Goal: Information Seeking & Learning: Learn about a topic

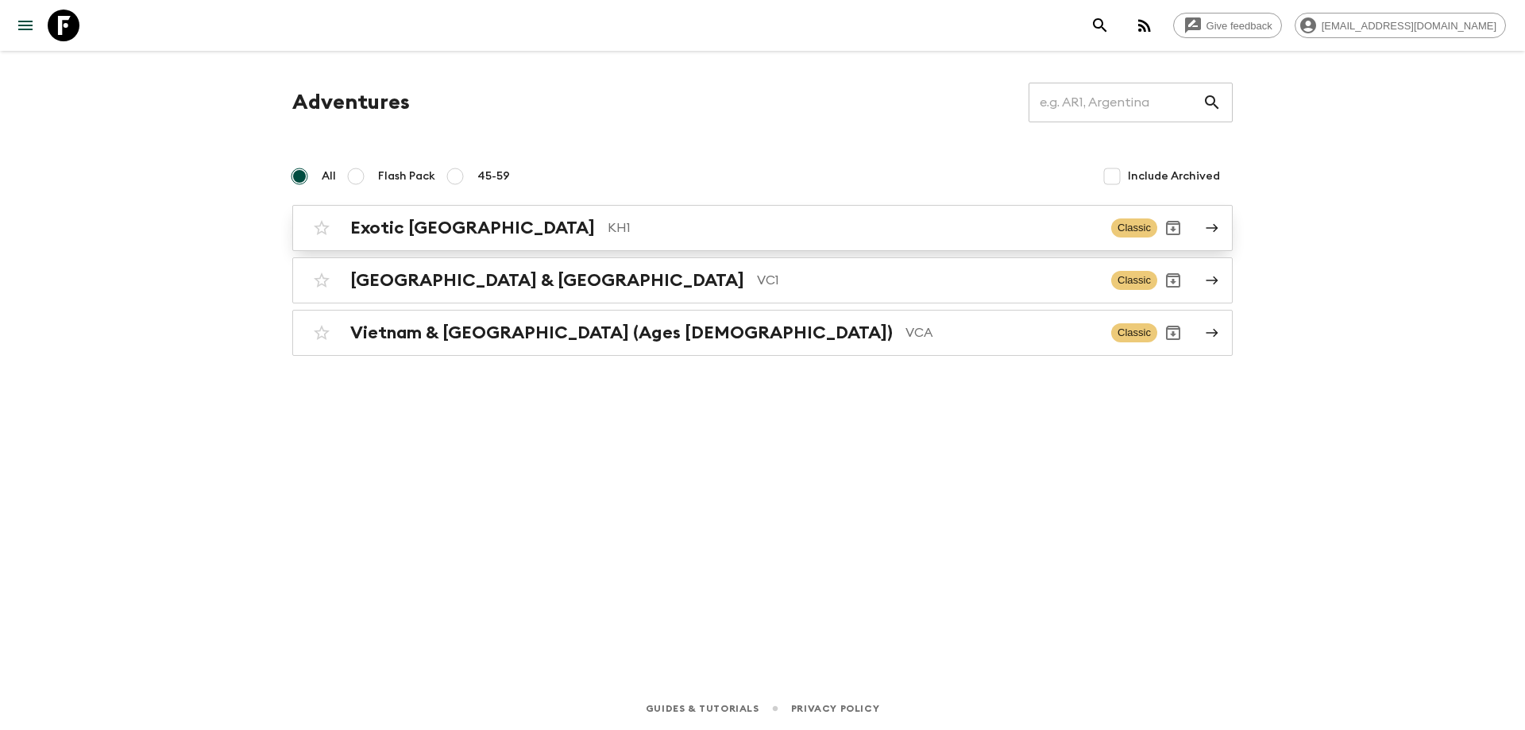
click at [473, 226] on h2 "Exotic [GEOGRAPHIC_DATA]" at bounding box center [472, 228] width 245 height 21
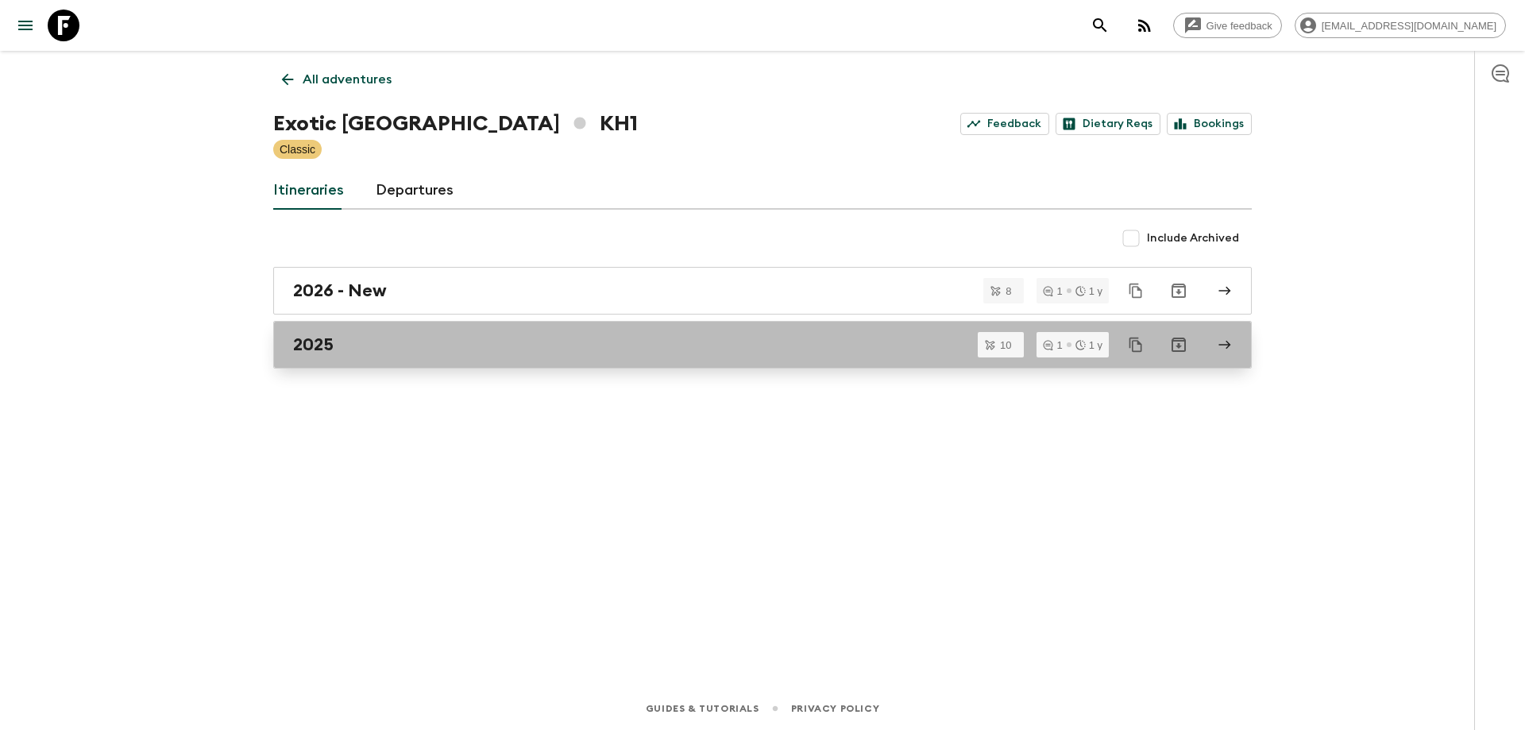
click at [418, 360] on link "2025" at bounding box center [762, 345] width 978 height 48
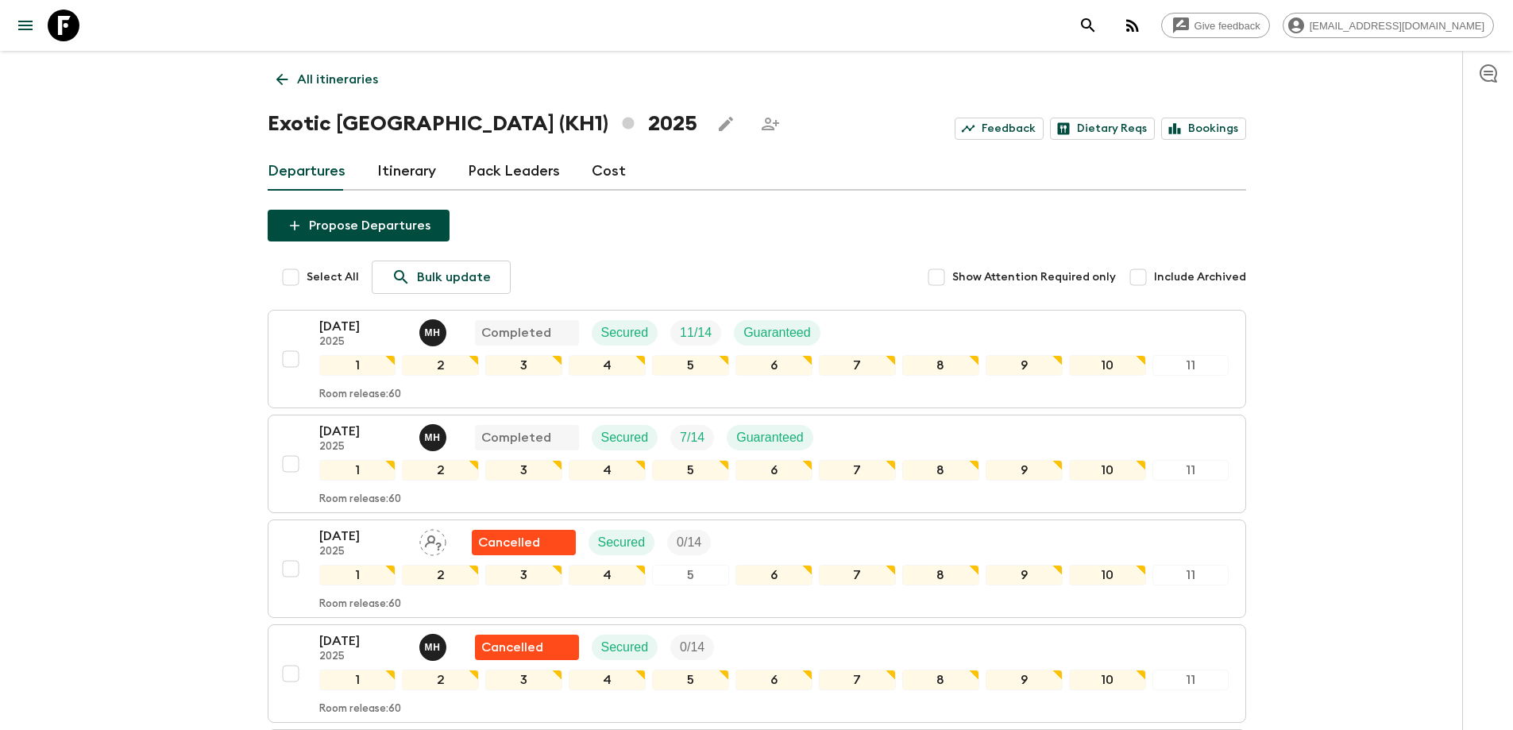
click at [268, 78] on link "All itineraries" at bounding box center [327, 80] width 119 height 32
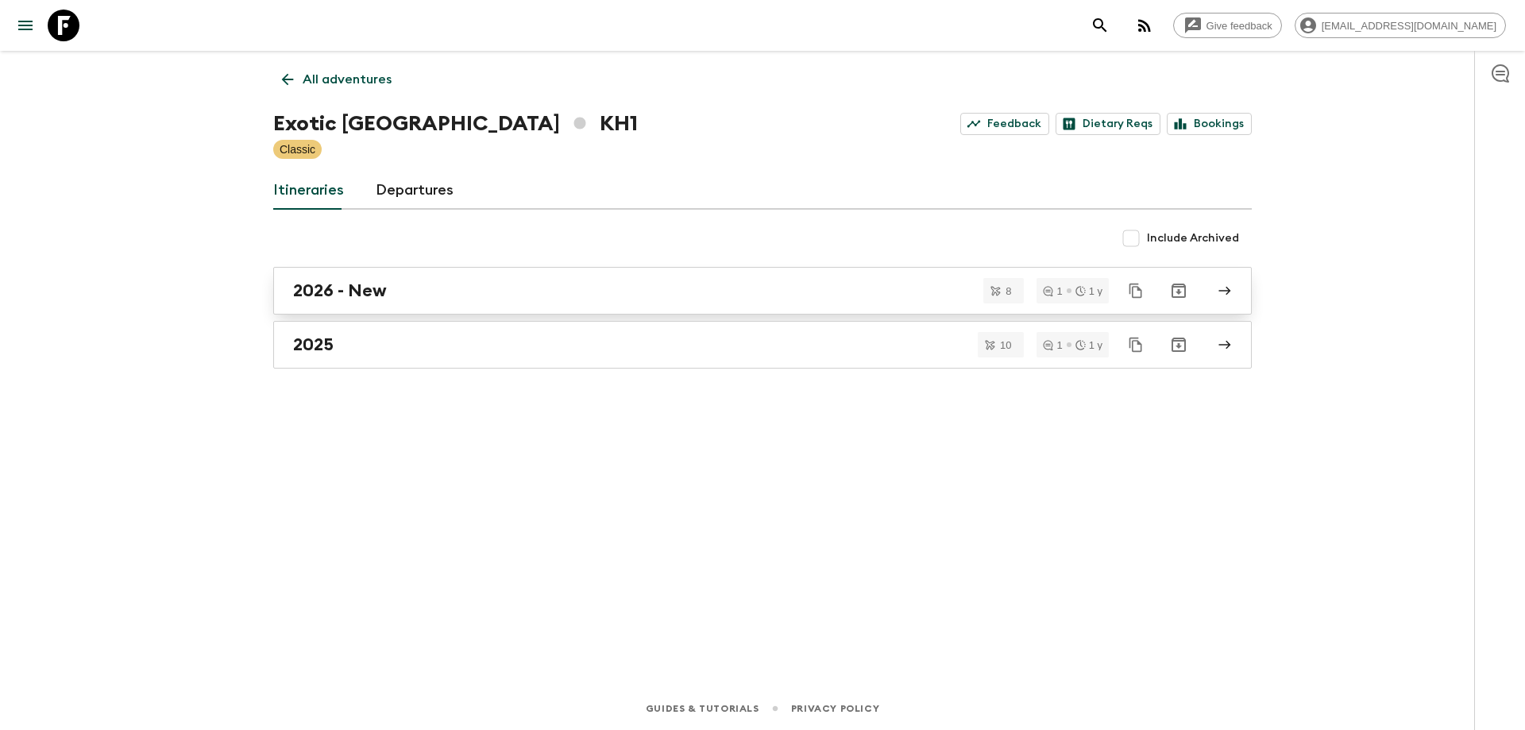
click at [356, 286] on h2 "2026 - New" at bounding box center [340, 290] width 94 height 21
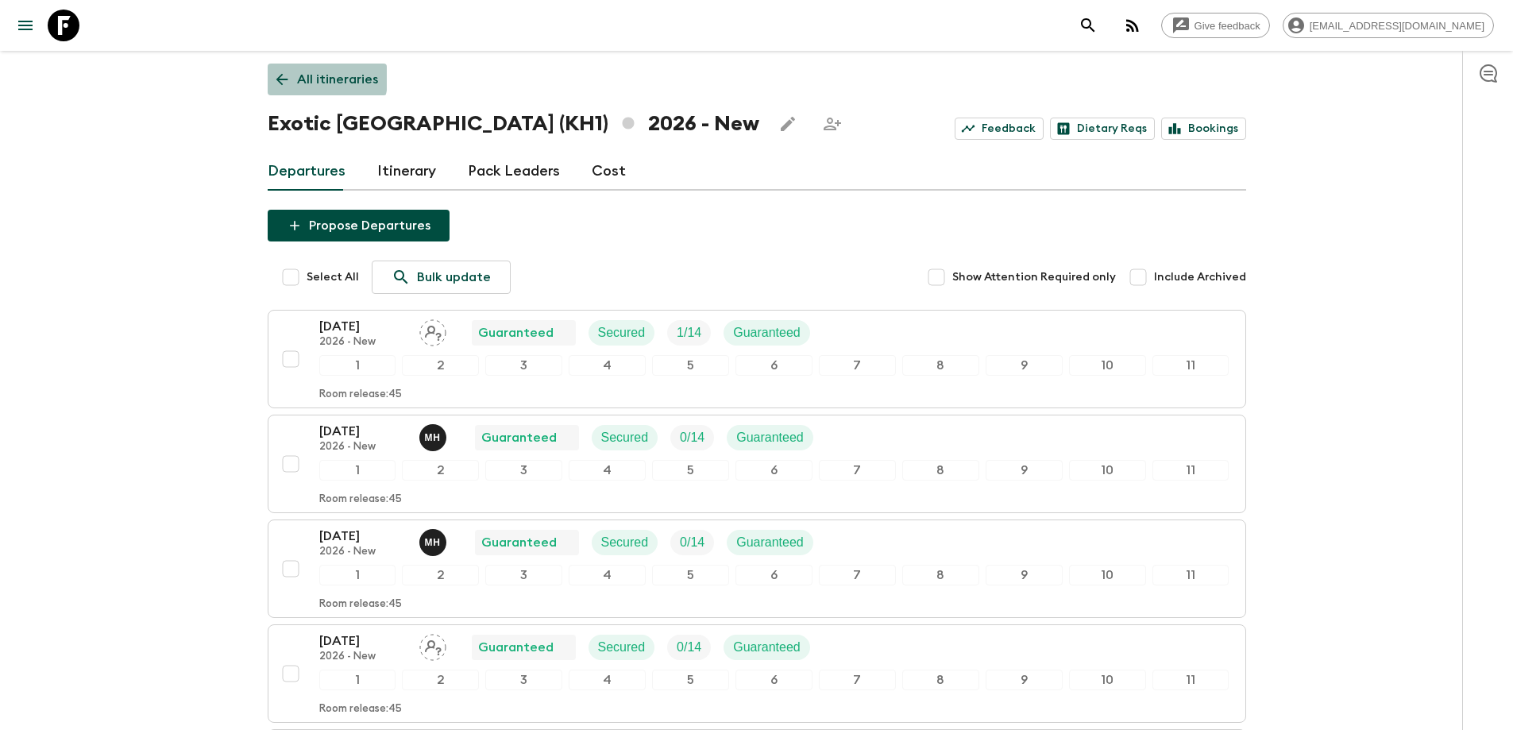
click at [273, 71] on link "All itineraries" at bounding box center [327, 80] width 119 height 32
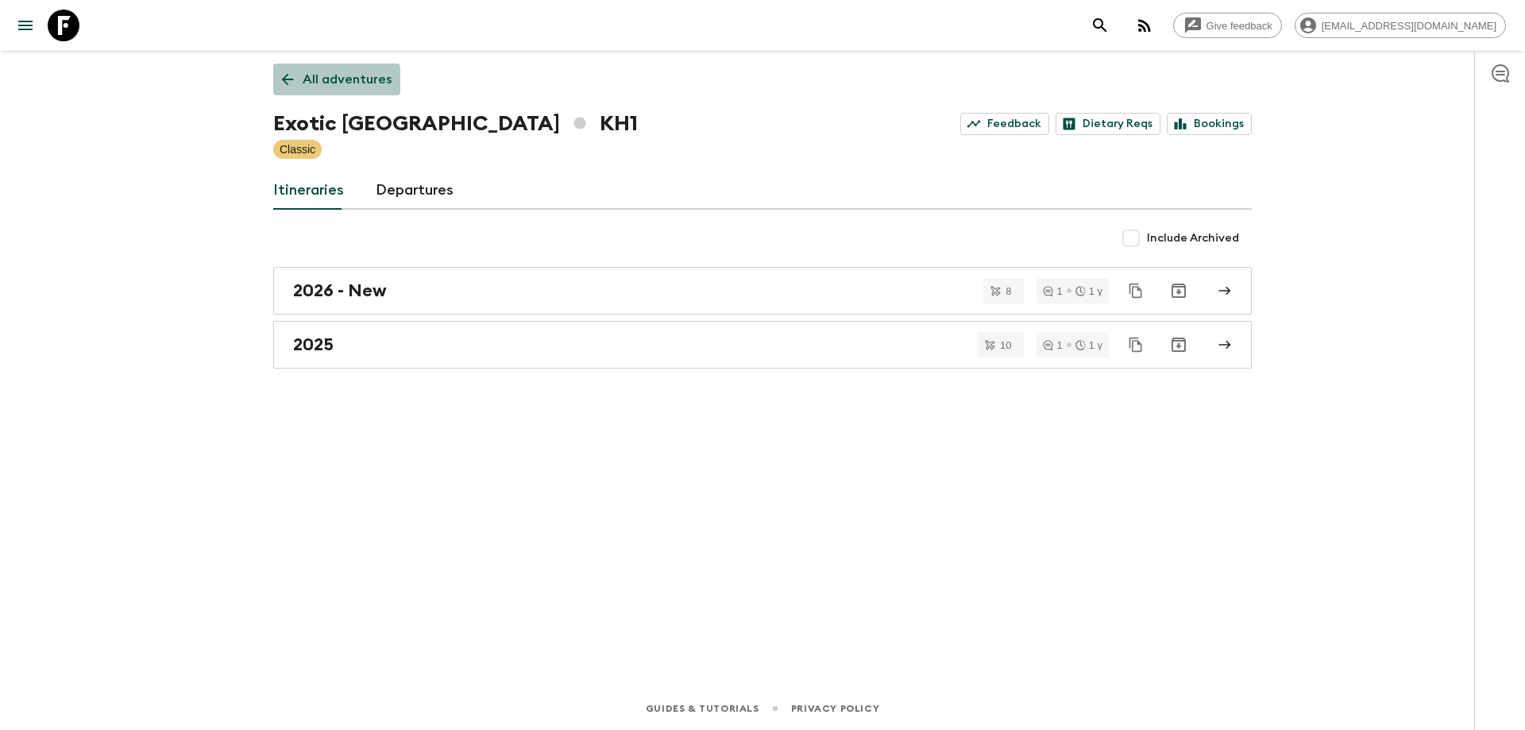
click at [278, 89] on link "All adventures" at bounding box center [336, 80] width 127 height 32
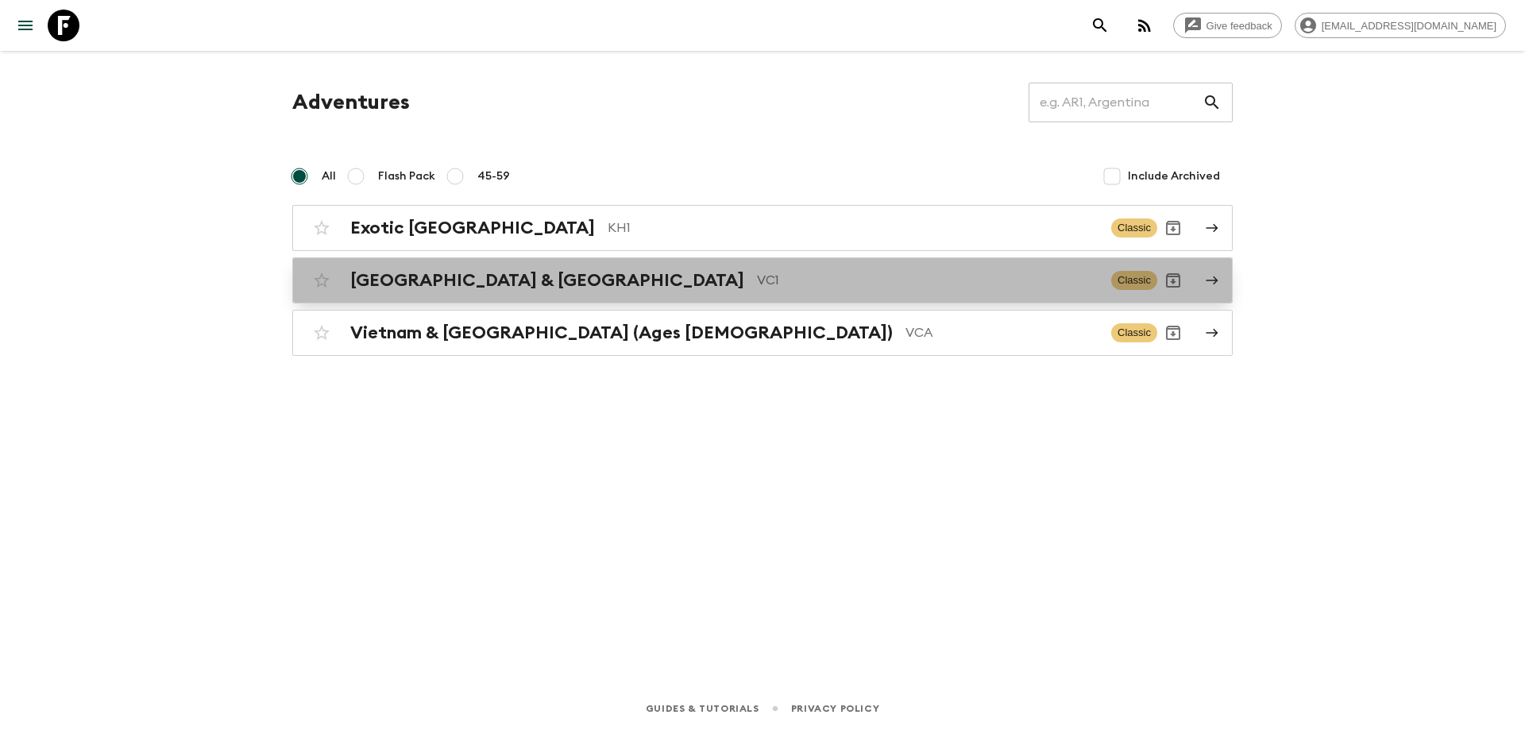
click at [468, 281] on h2 "[GEOGRAPHIC_DATA] & [GEOGRAPHIC_DATA]" at bounding box center [547, 280] width 394 height 21
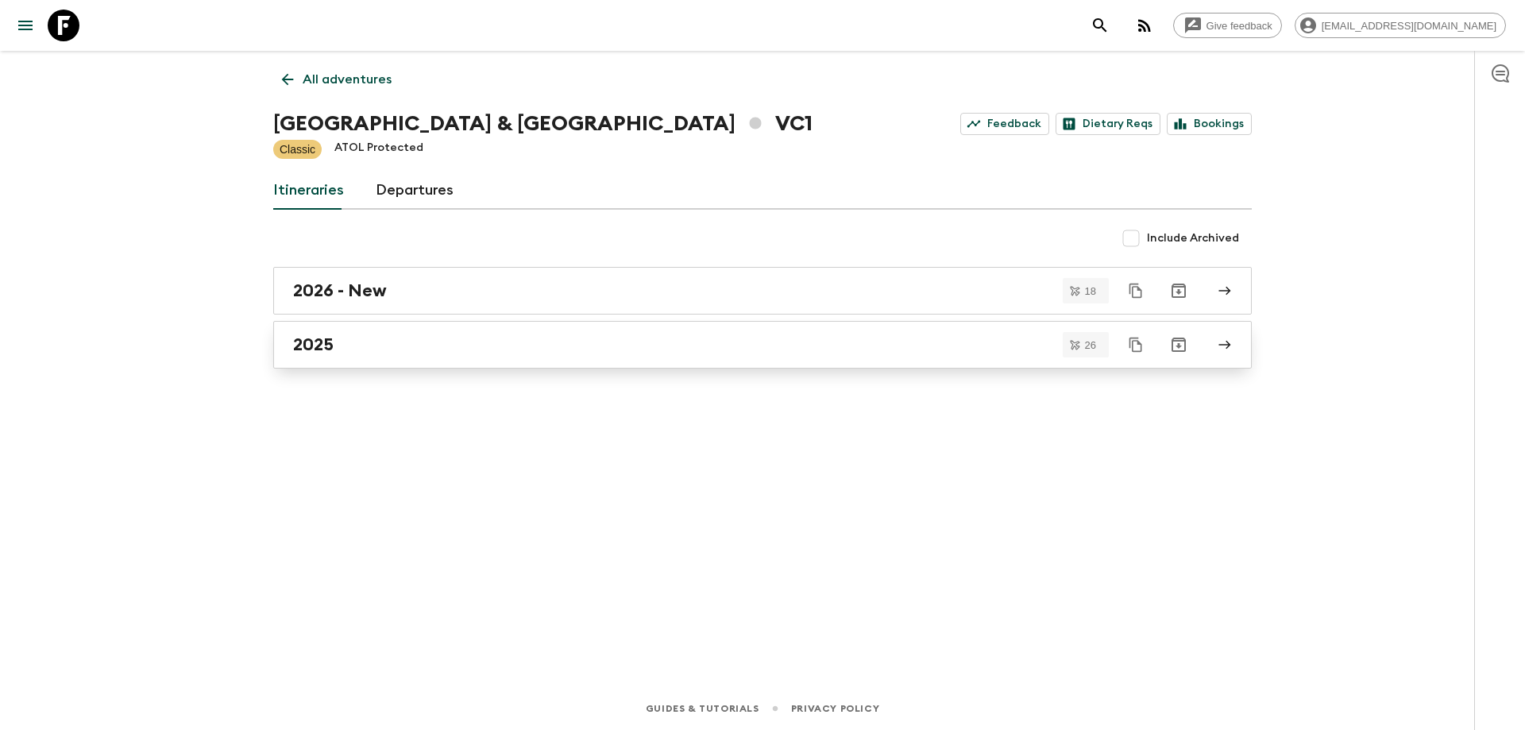
click at [366, 359] on link "2025" at bounding box center [762, 345] width 978 height 48
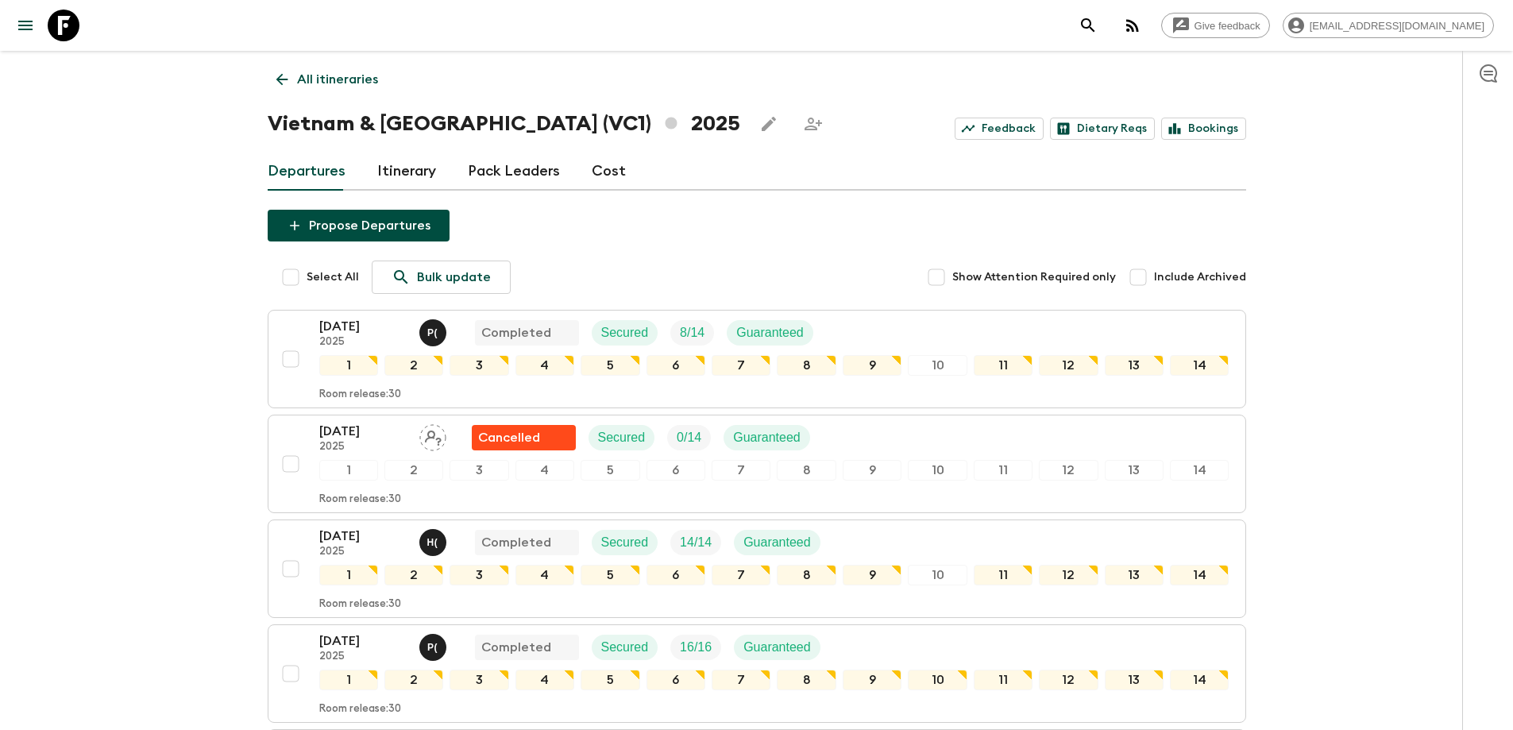
click at [271, 83] on link "All itineraries" at bounding box center [327, 80] width 119 height 32
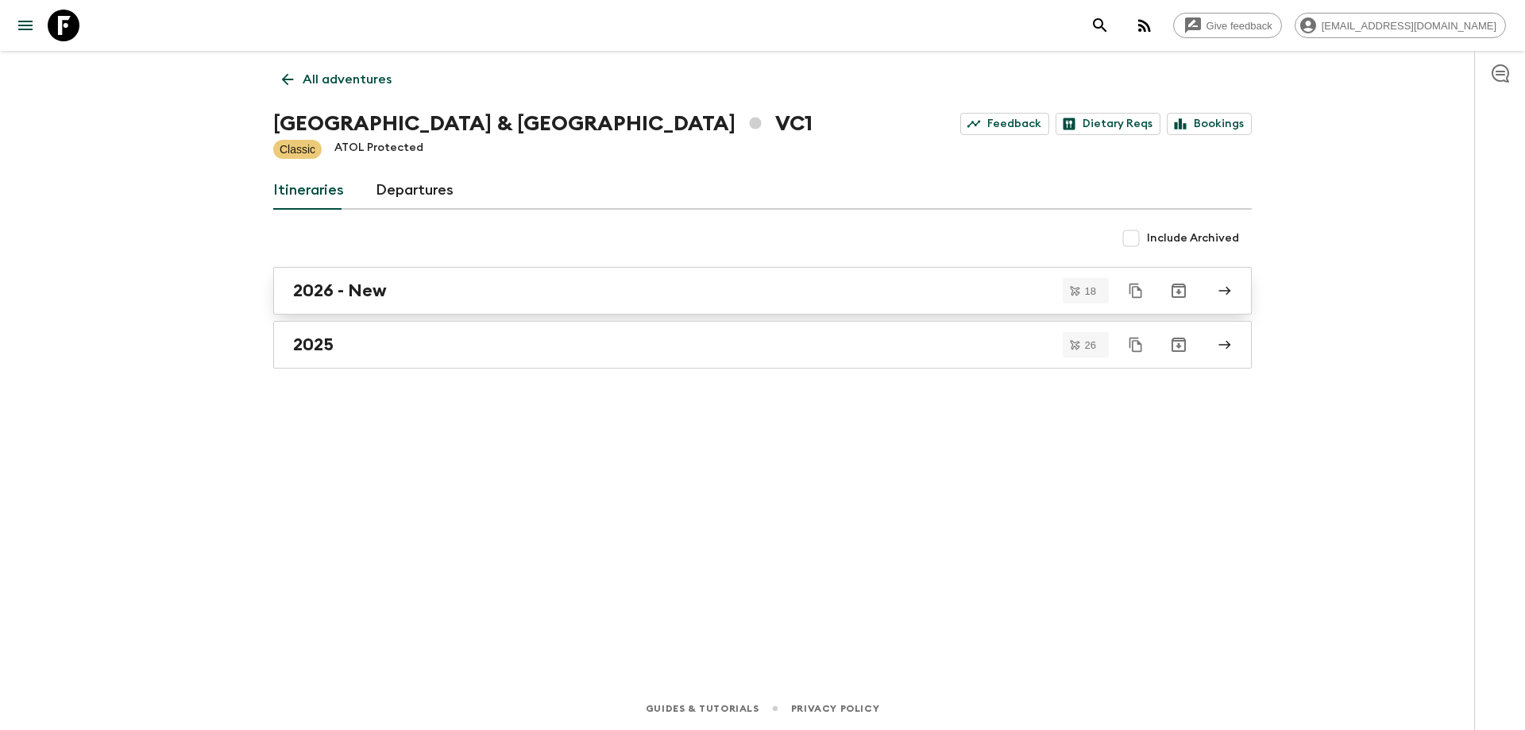
click at [476, 299] on div "2026 - New" at bounding box center [747, 290] width 908 height 21
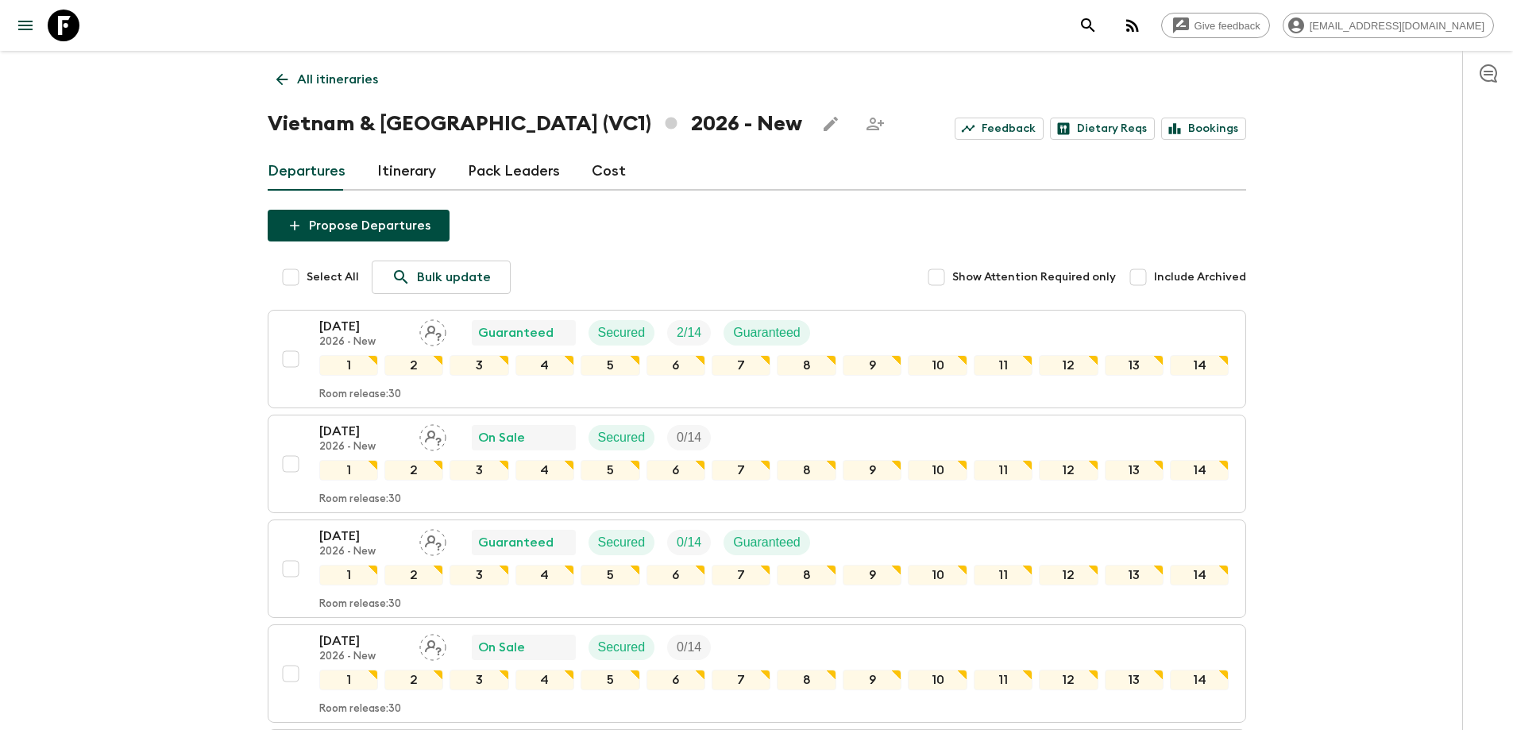
click at [276, 92] on link "All itineraries" at bounding box center [327, 80] width 119 height 32
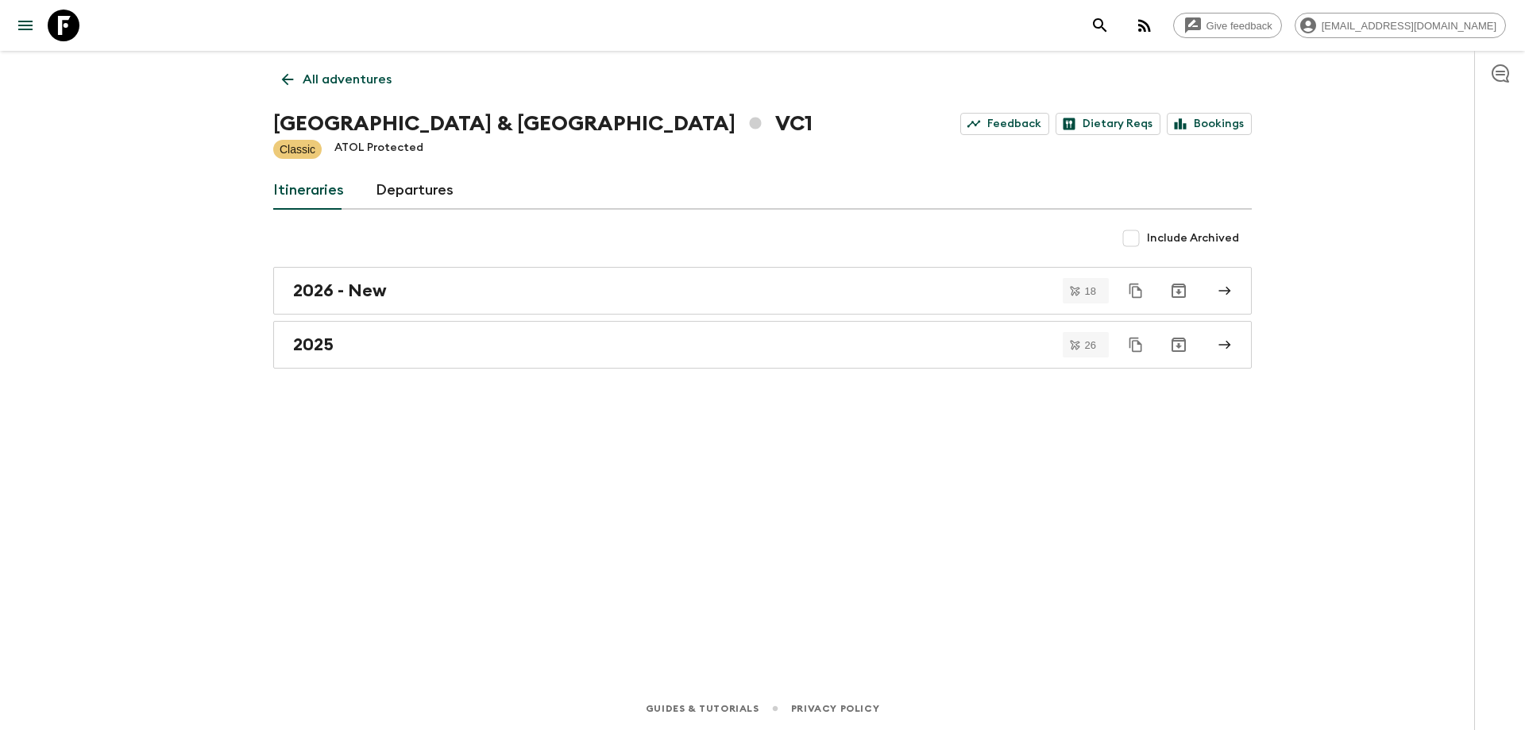
click at [285, 75] on icon at bounding box center [287, 79] width 17 height 17
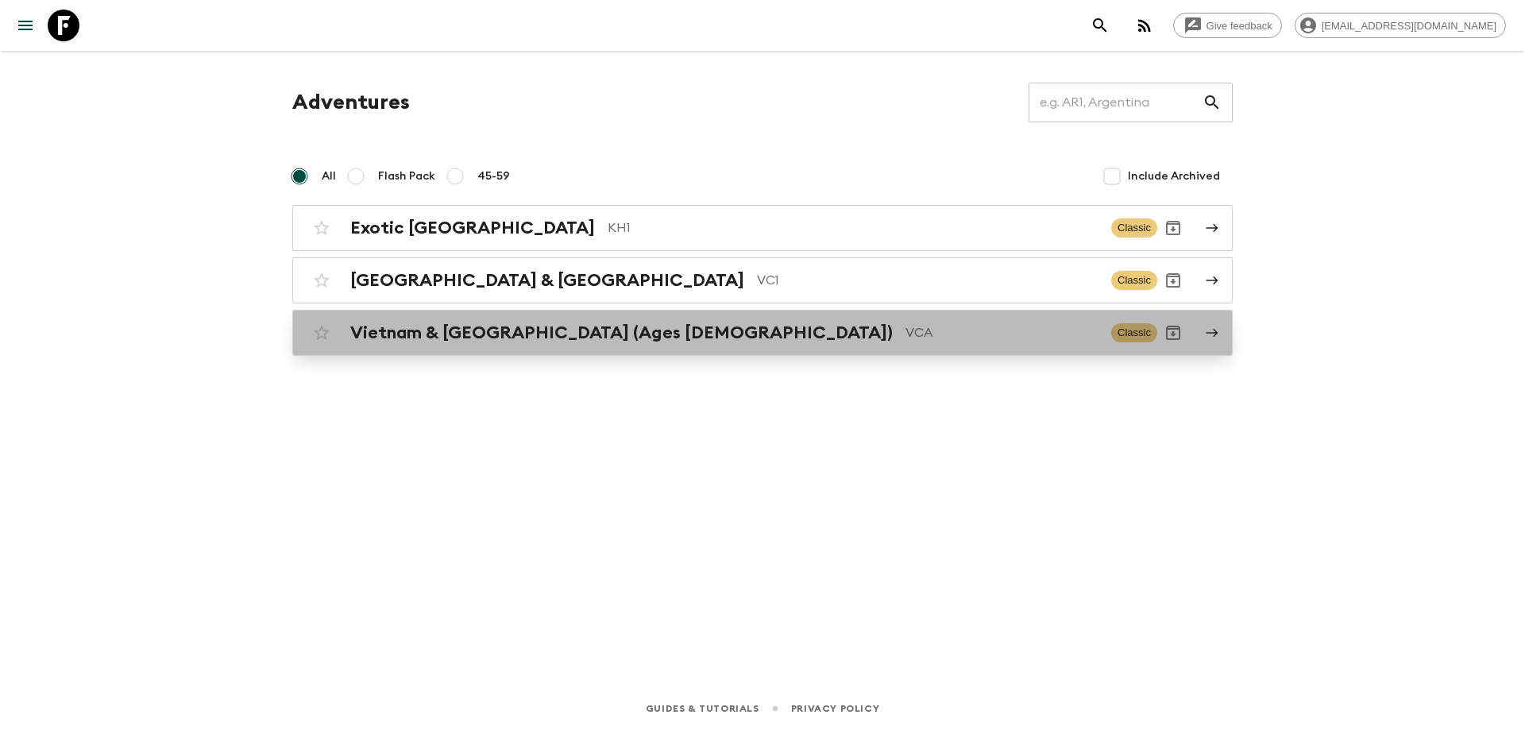
click at [598, 328] on h2 "Vietnam & [GEOGRAPHIC_DATA] (Ages [DEMOGRAPHIC_DATA])" at bounding box center [621, 332] width 542 height 21
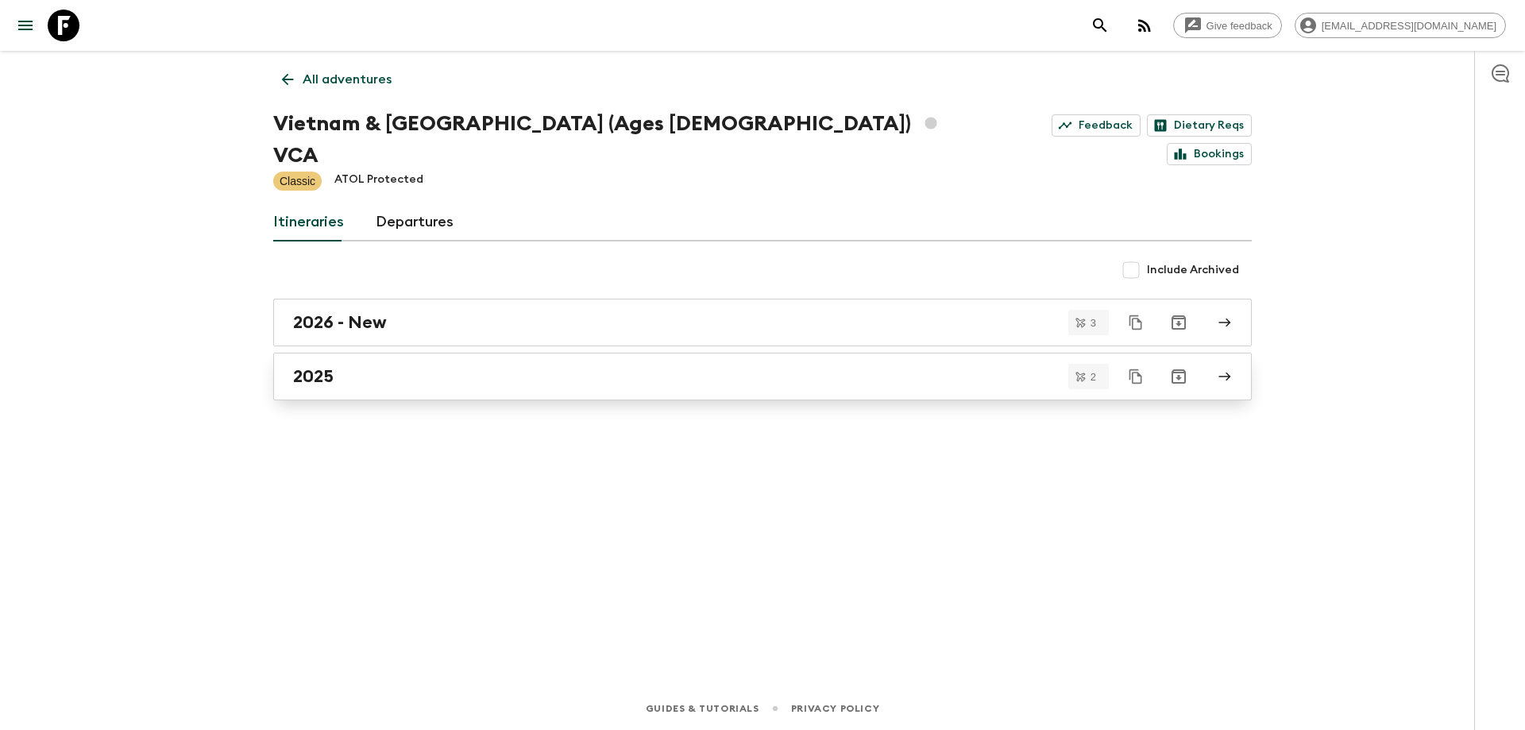
click at [385, 366] on div "2025" at bounding box center [747, 376] width 908 height 21
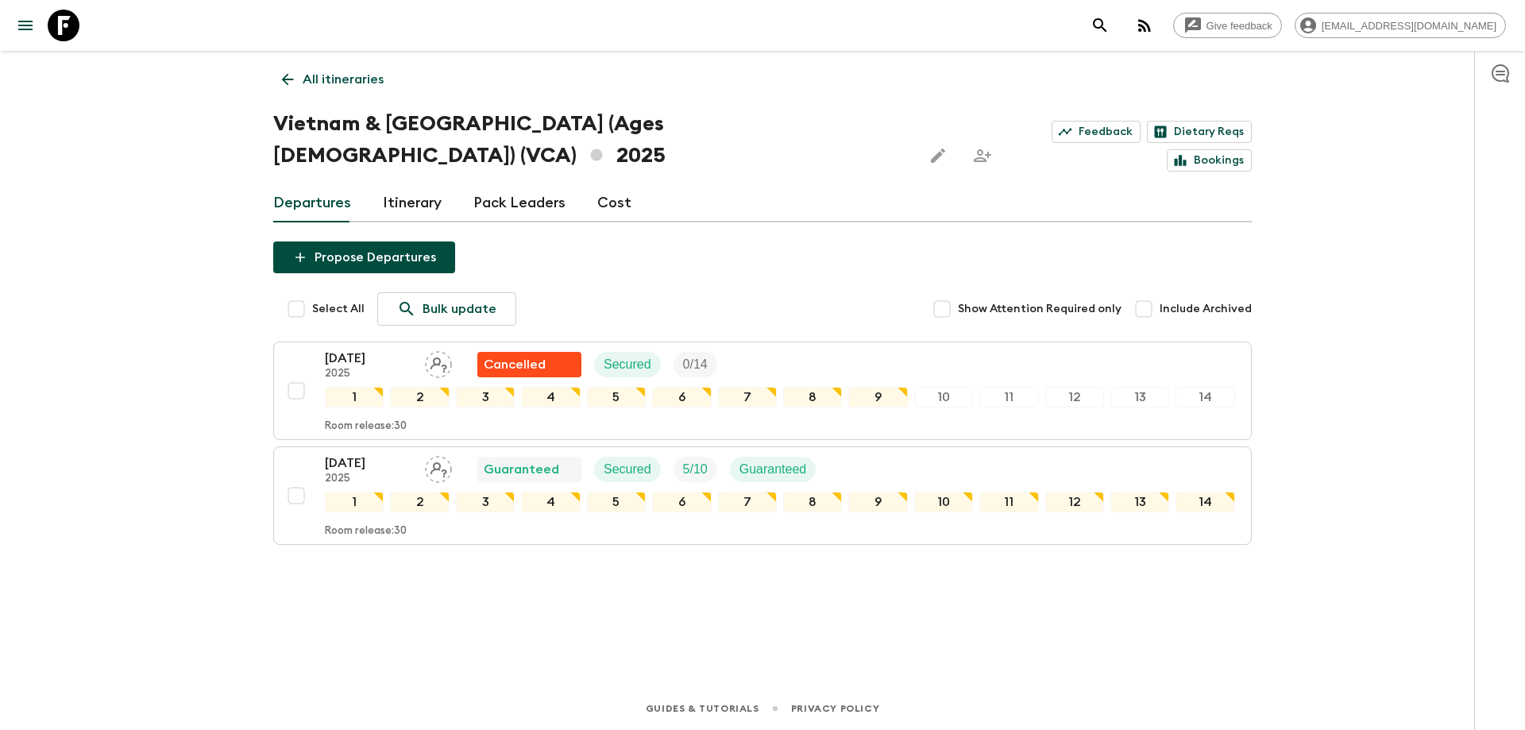
click at [285, 80] on icon at bounding box center [287, 79] width 17 height 17
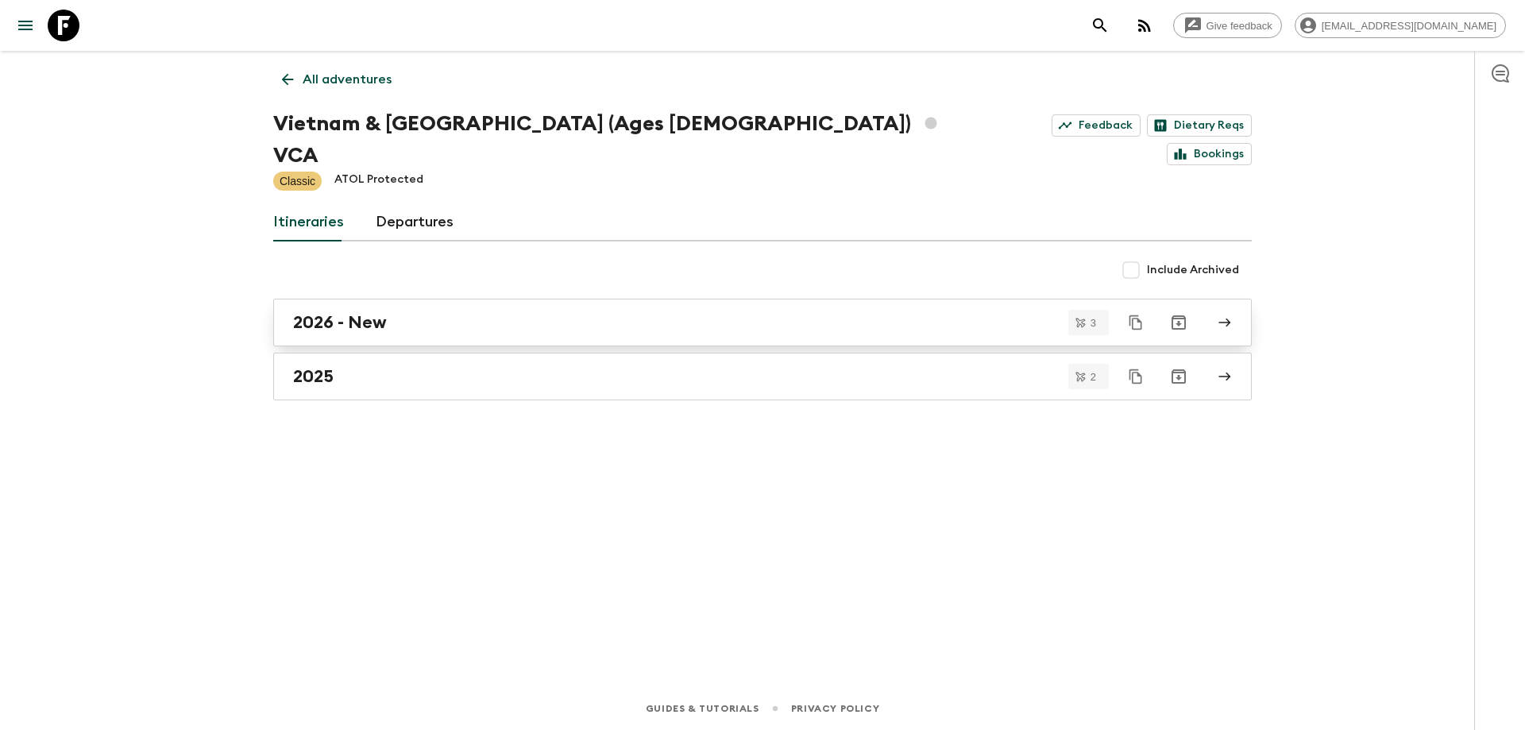
click at [407, 312] on div "2026 - New" at bounding box center [747, 322] width 908 height 21
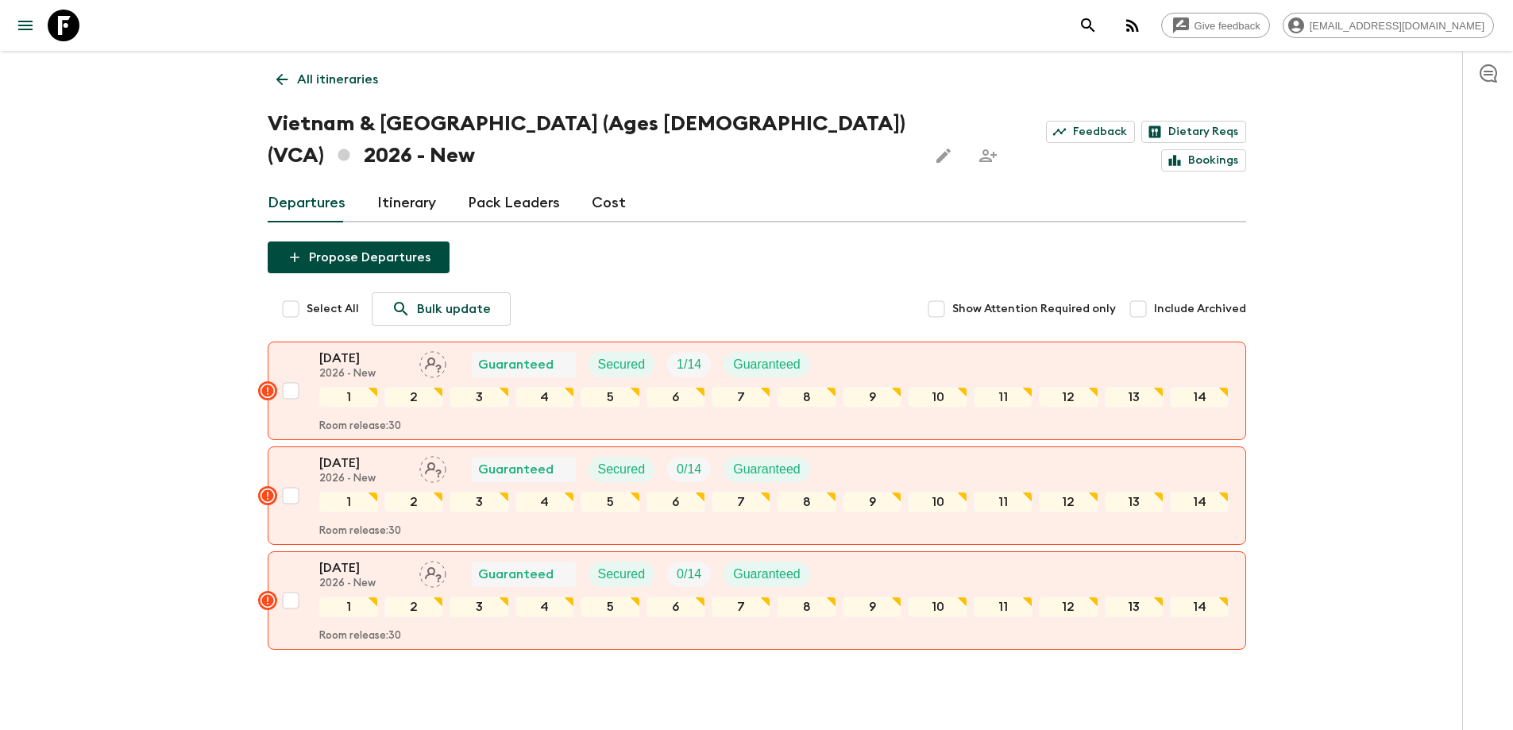
click at [285, 78] on icon at bounding box center [281, 79] width 17 height 17
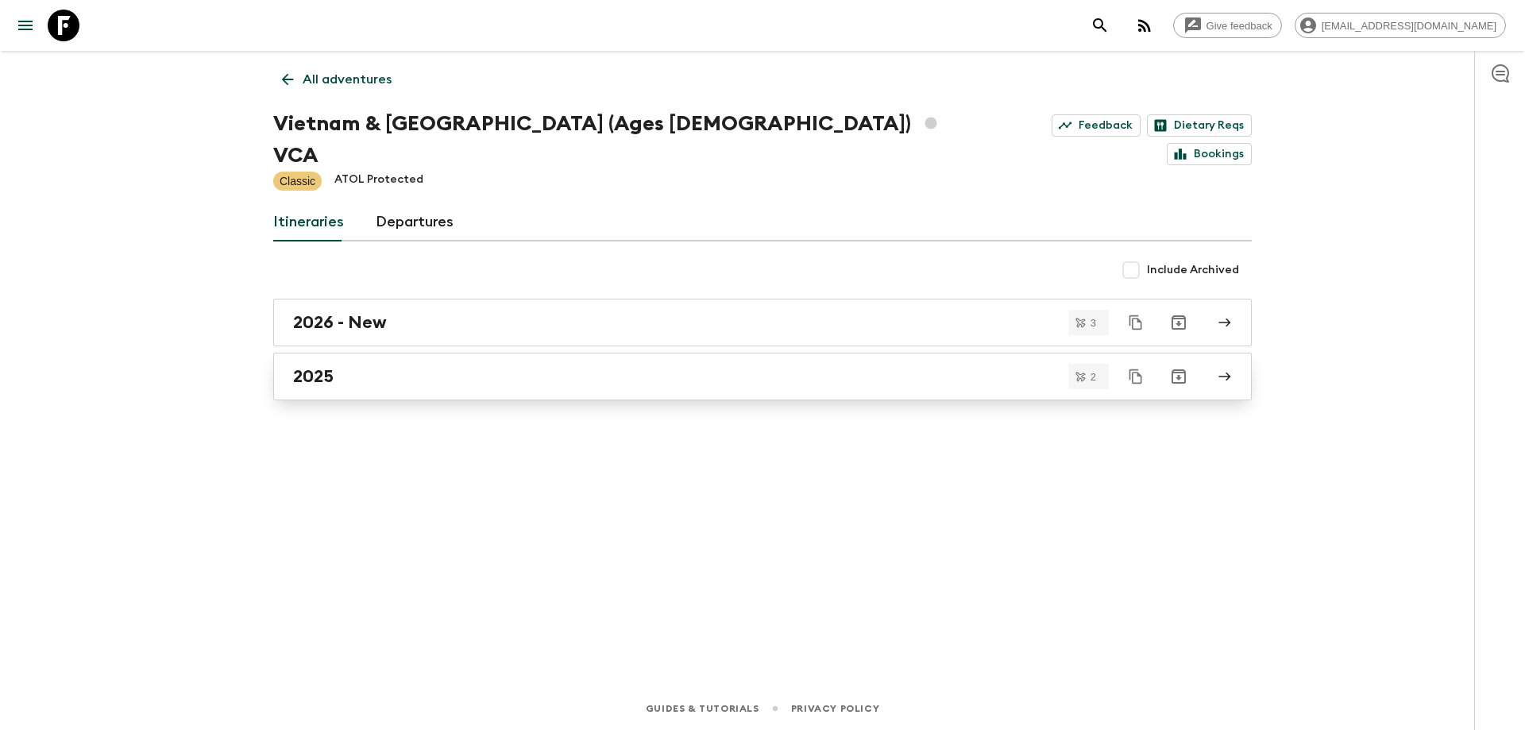
click at [488, 366] on div "2025" at bounding box center [747, 376] width 908 height 21
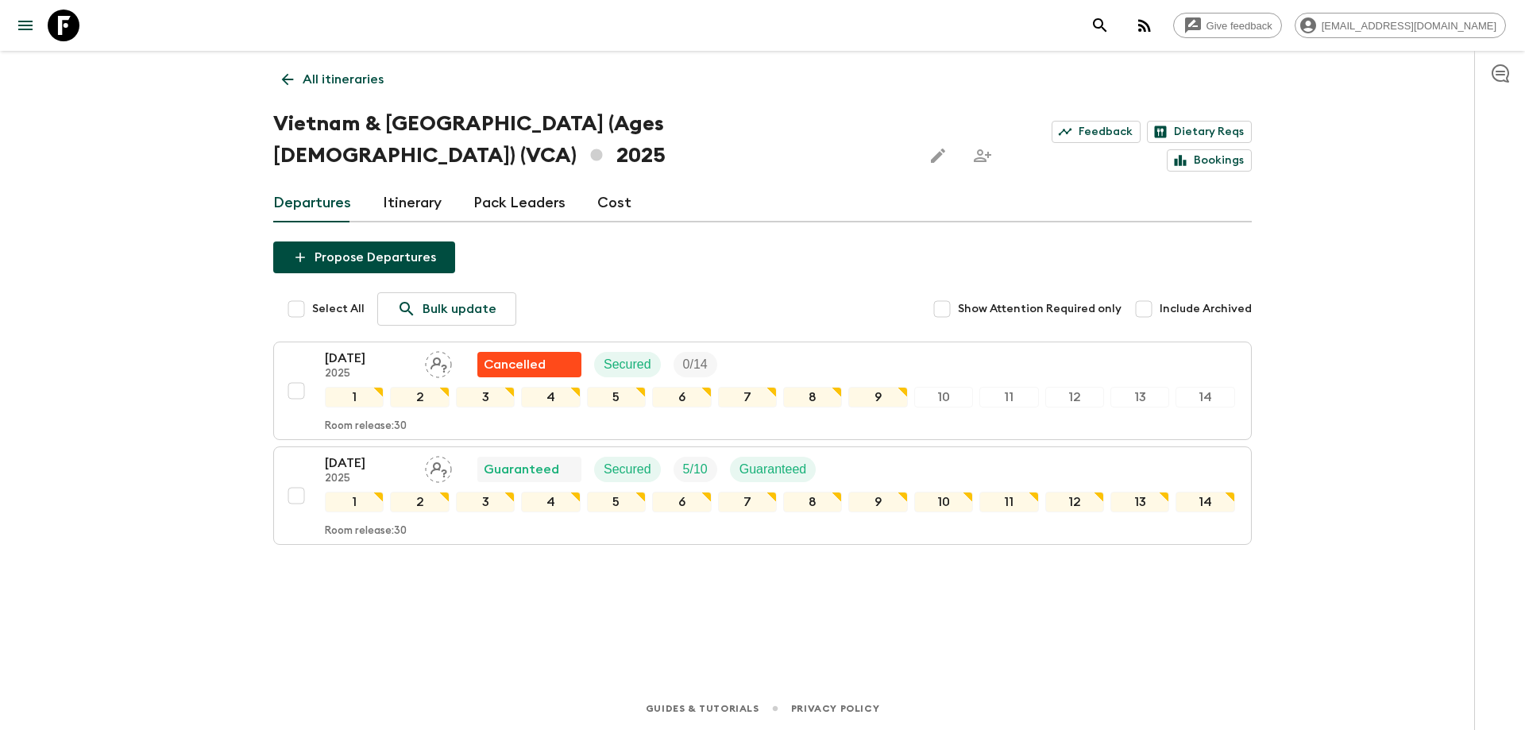
click at [407, 723] on div "Guides & Tutorials Privacy Policy" at bounding box center [762, 705] width 1525 height 49
click at [291, 68] on link "All itineraries" at bounding box center [332, 80] width 119 height 32
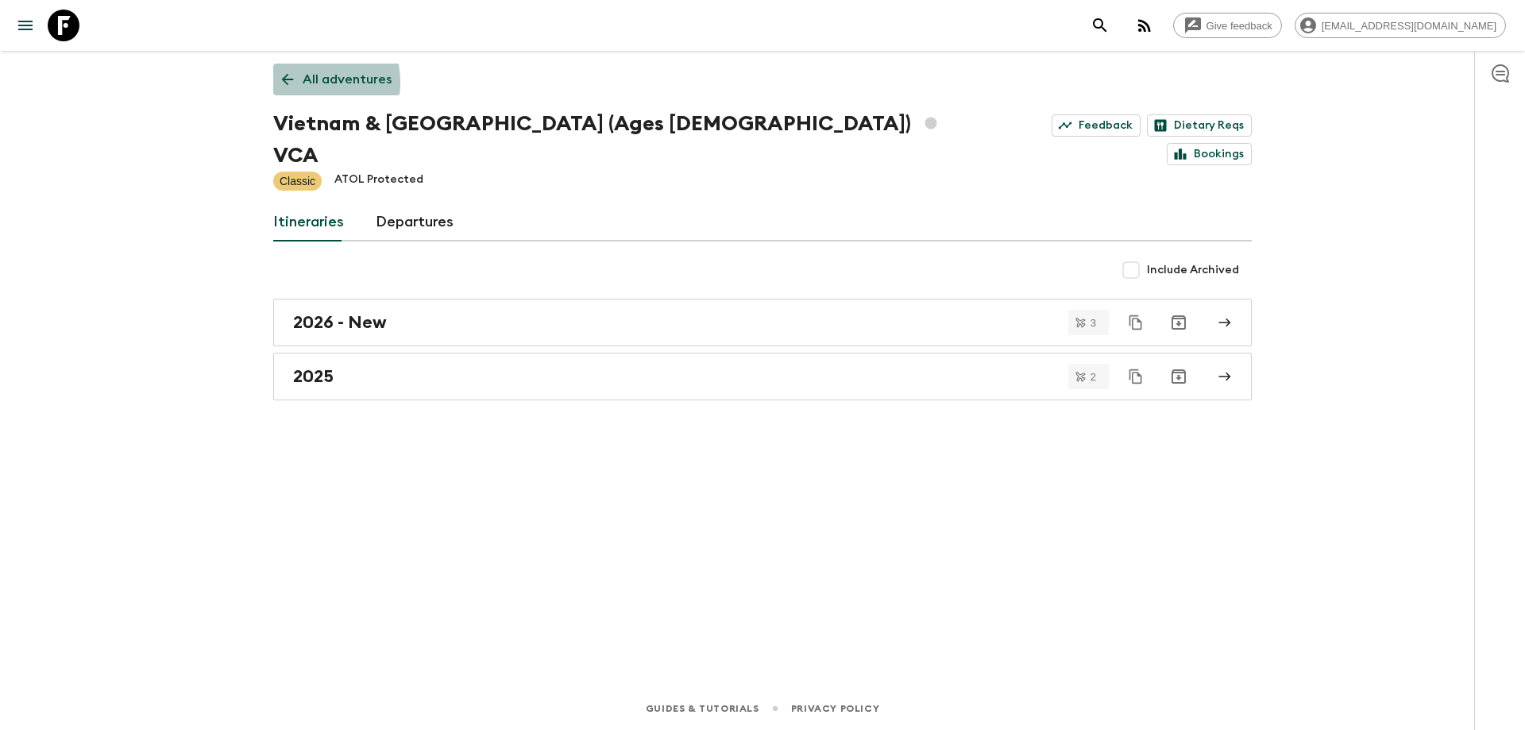
click at [287, 83] on icon at bounding box center [287, 79] width 17 height 17
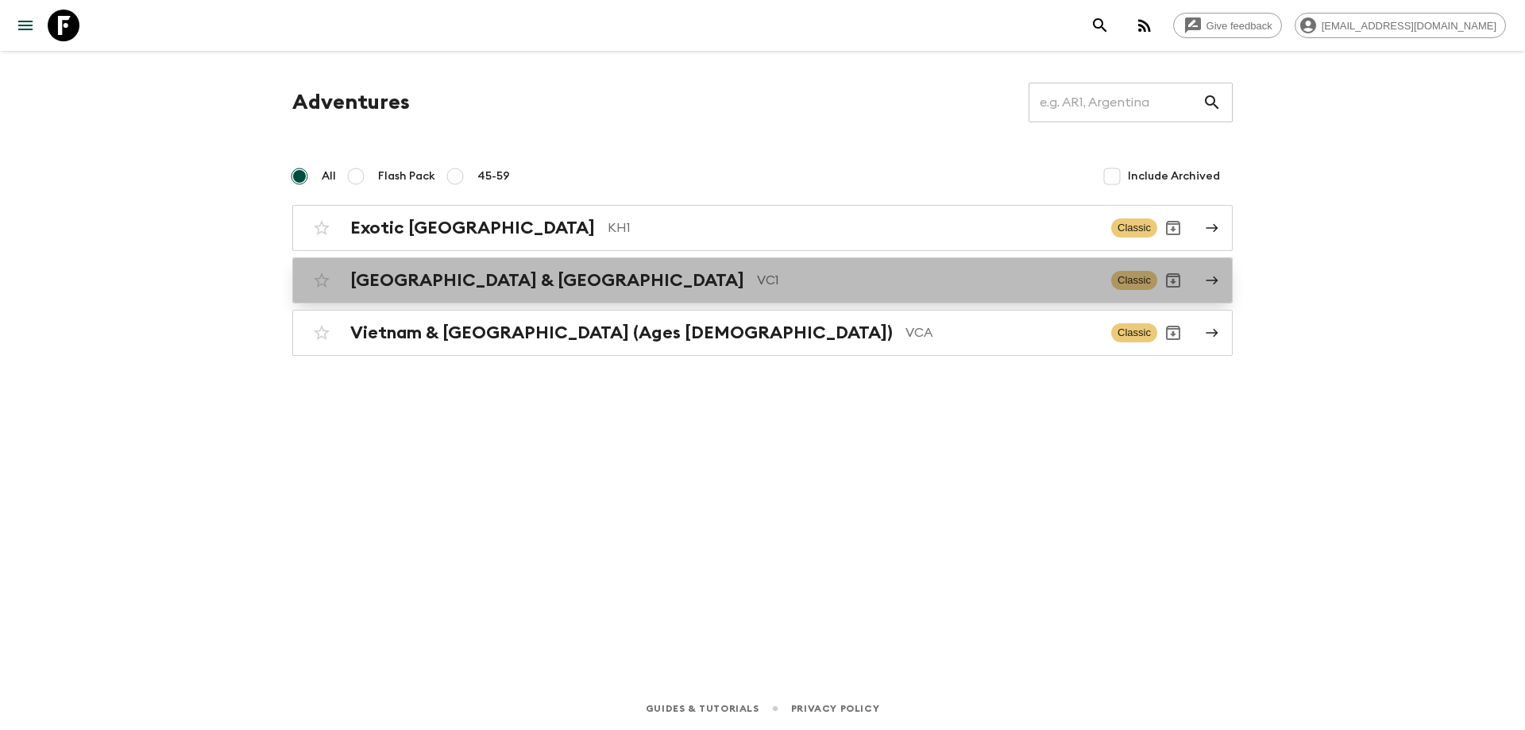
click at [433, 280] on h2 "[GEOGRAPHIC_DATA] & [GEOGRAPHIC_DATA]" at bounding box center [547, 280] width 394 height 21
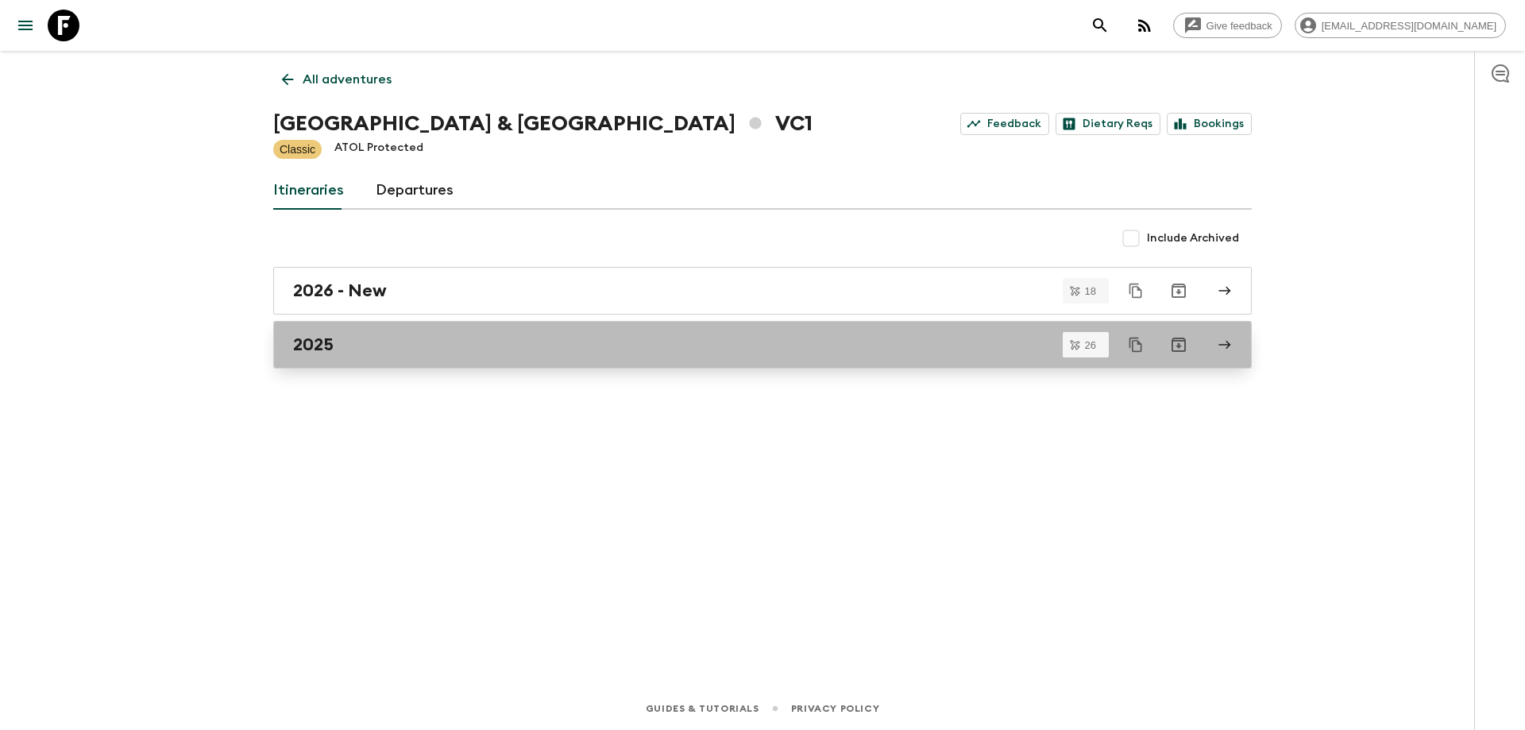
click at [387, 350] on div "2025" at bounding box center [747, 344] width 908 height 21
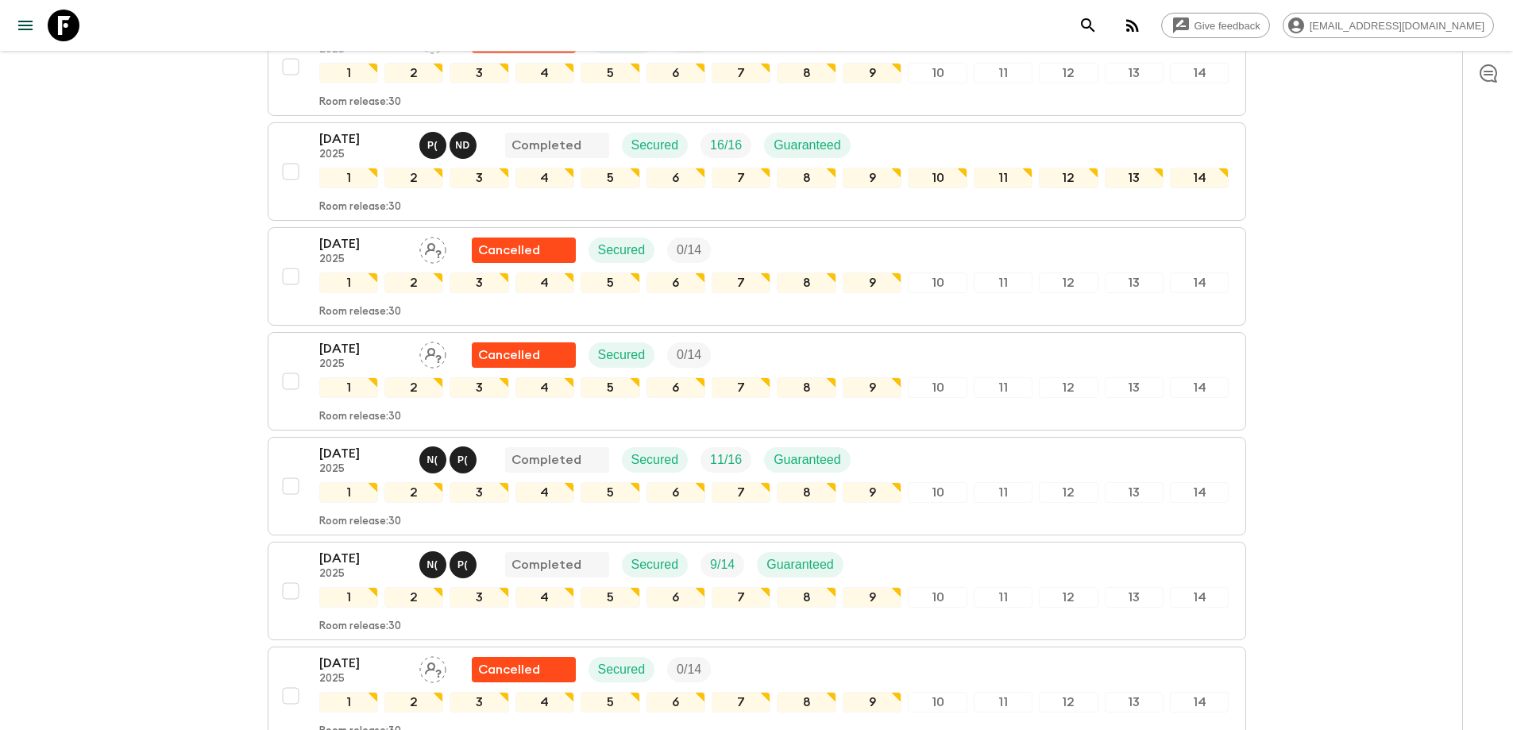
scroll to position [1355, 0]
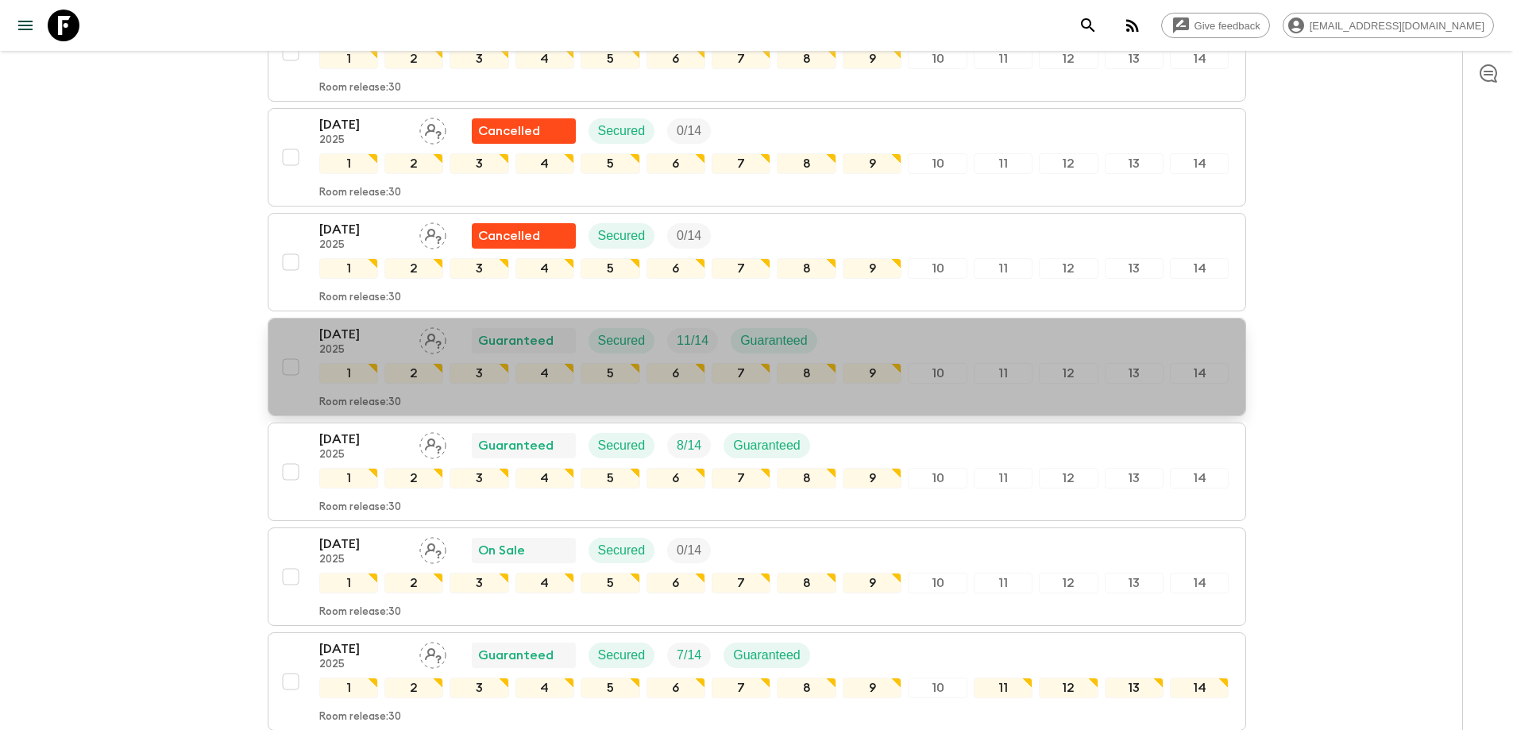
click at [344, 329] on p "[DATE]" at bounding box center [362, 334] width 87 height 19
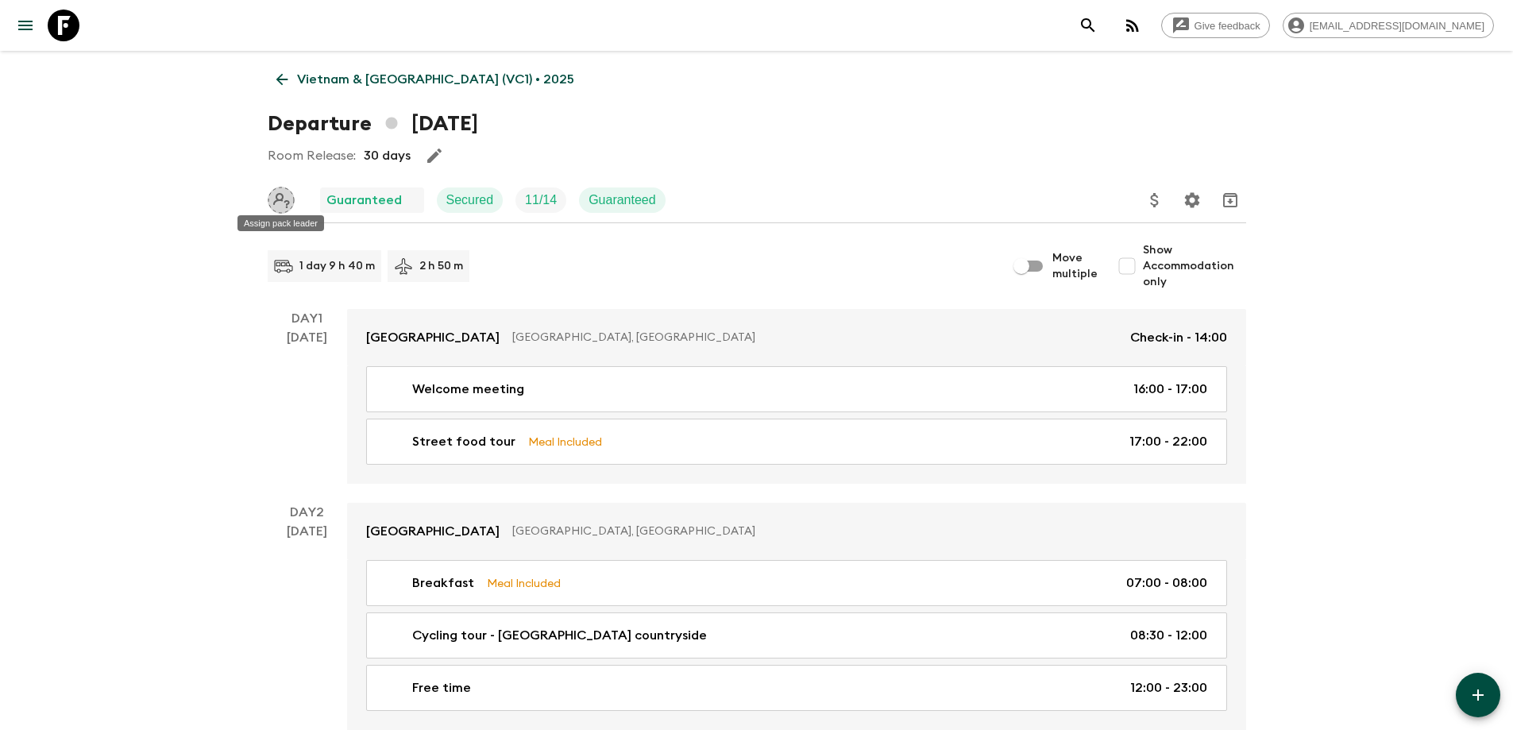
click at [283, 202] on icon "Assign pack leader" at bounding box center [281, 200] width 27 height 27
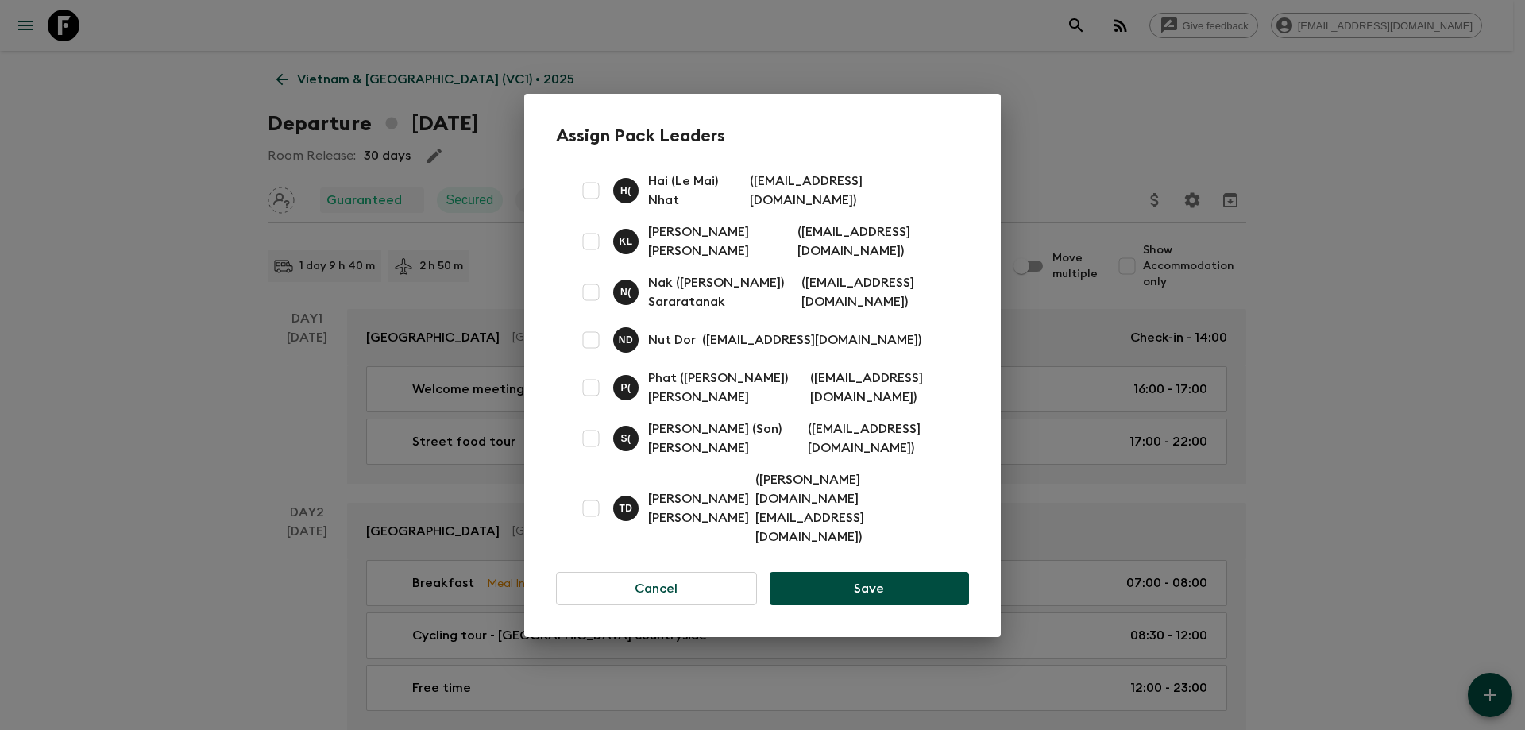
click at [1417, 222] on div "Assign Pack Leaders H ( Hai (Le Mai) Nhat ( [EMAIL_ADDRESS][DOMAIN_NAME] ) [PER…" at bounding box center [762, 365] width 1525 height 730
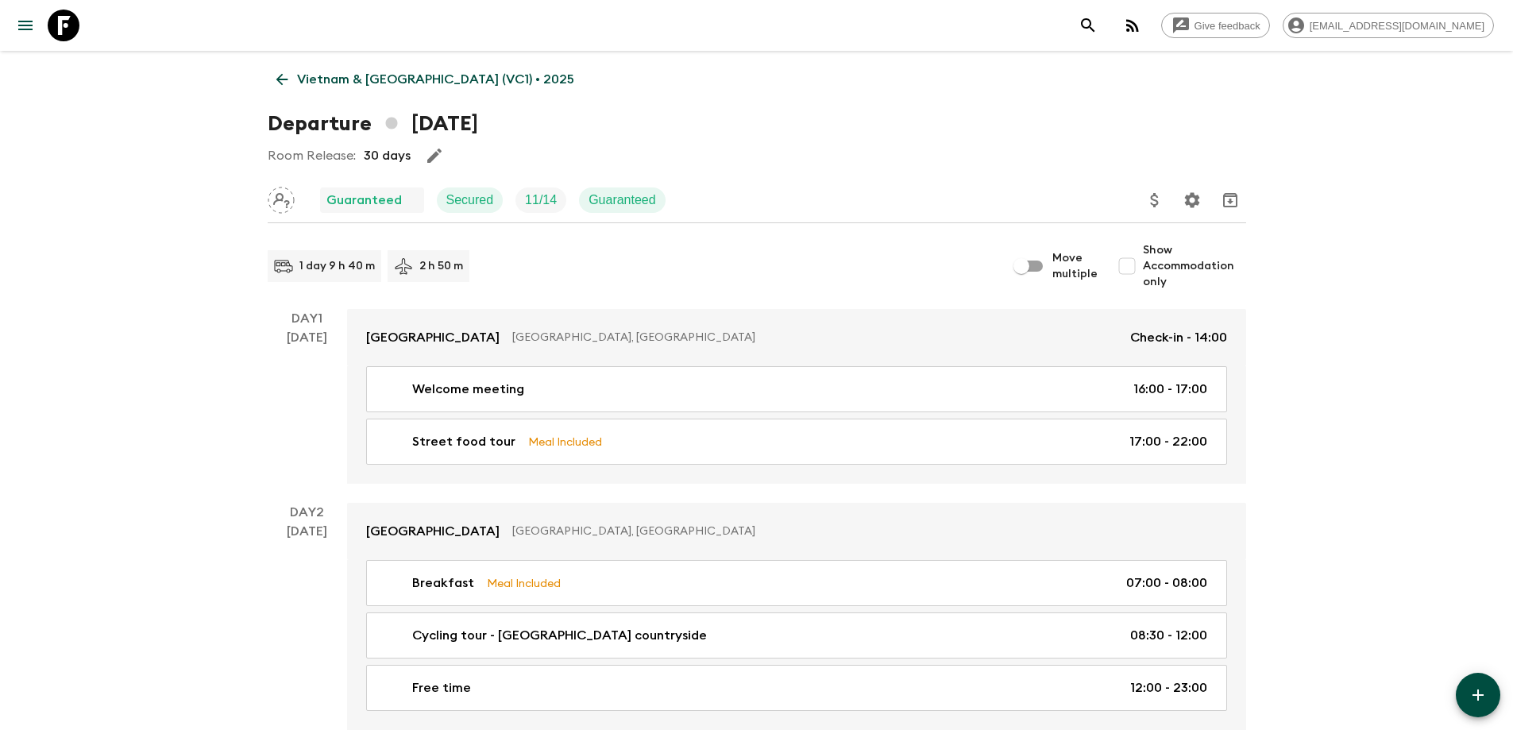
click at [287, 78] on icon at bounding box center [281, 79] width 17 height 17
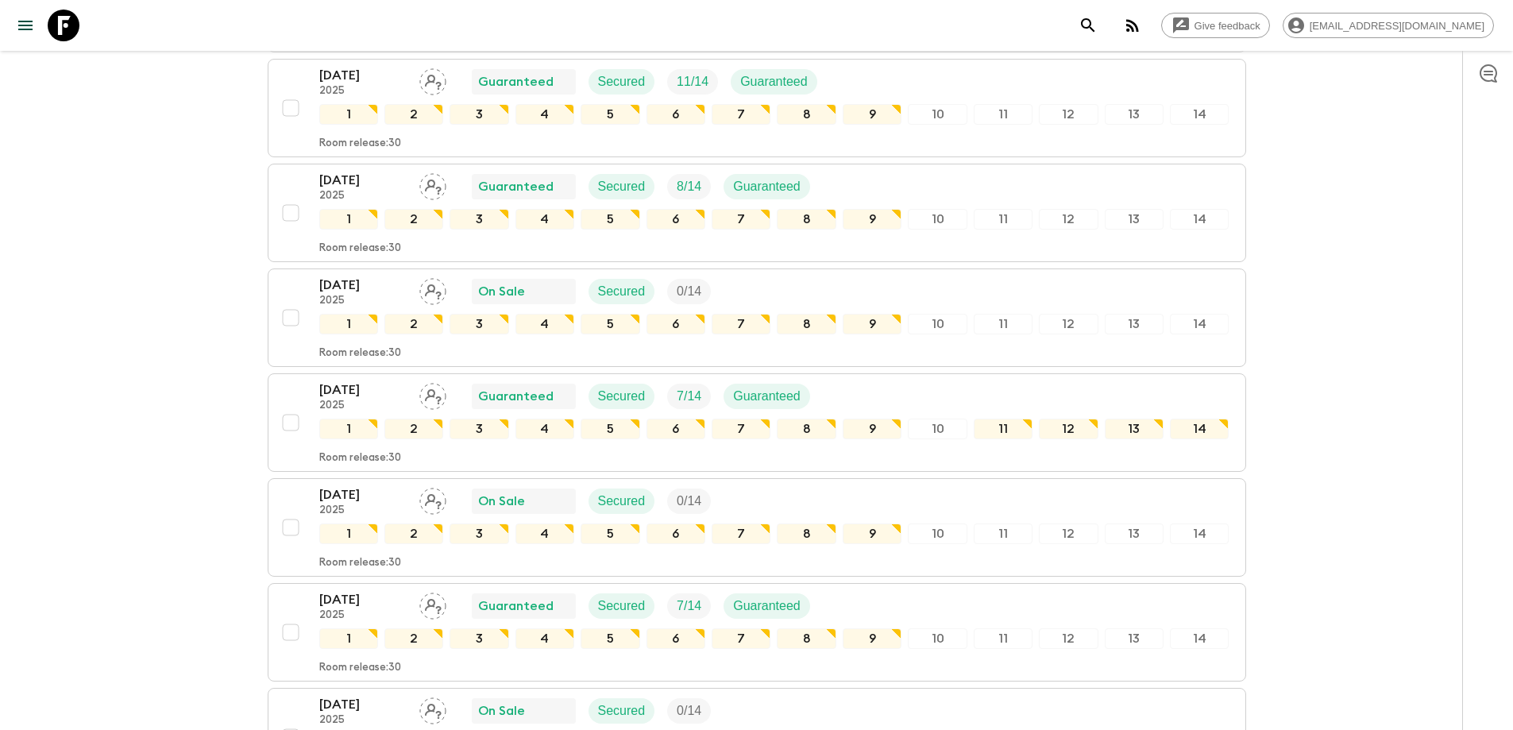
scroll to position [1490, 0]
